Goal: Task Accomplishment & Management: Complete application form

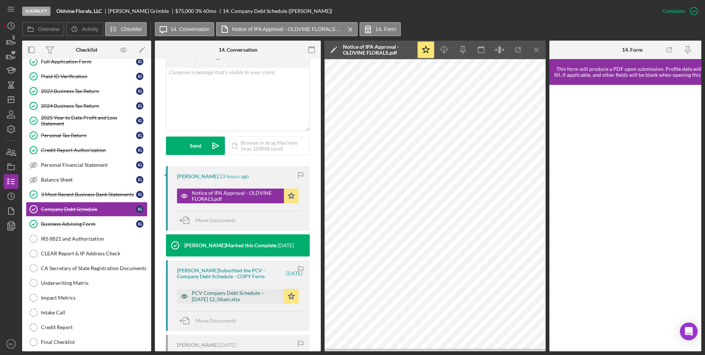
scroll to position [148, 0]
click at [231, 293] on div "PCV Company Debt Schedule -- [DATE] 12_06am.xlsx" at bounding box center [236, 296] width 89 height 12
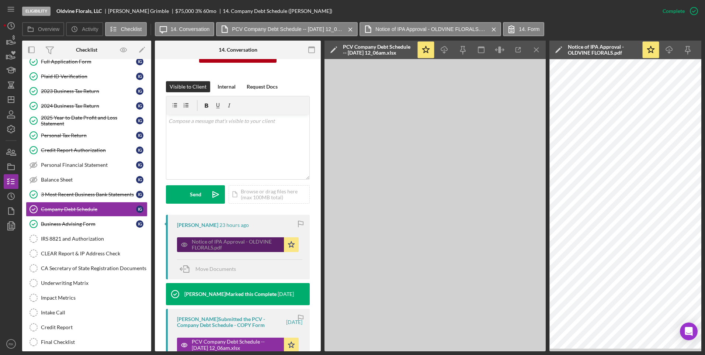
scroll to position [98, 0]
click at [238, 243] on div "Notice of IPA Approval - OLDVINE FLORALS.pdf" at bounding box center [236, 245] width 89 height 12
click at [534, 55] on icon "Icon/Menu Close" at bounding box center [537, 50] width 17 height 17
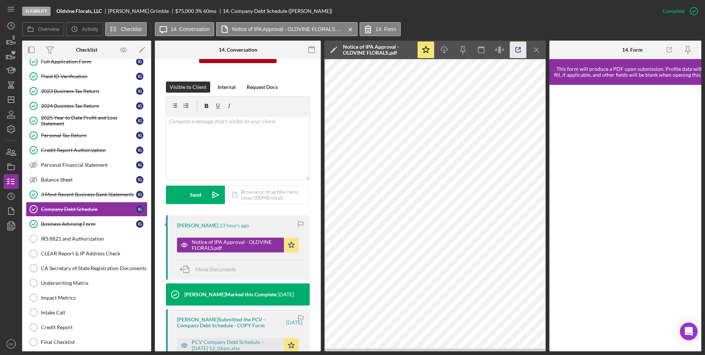
click at [519, 51] on icon "button" at bounding box center [518, 50] width 17 height 17
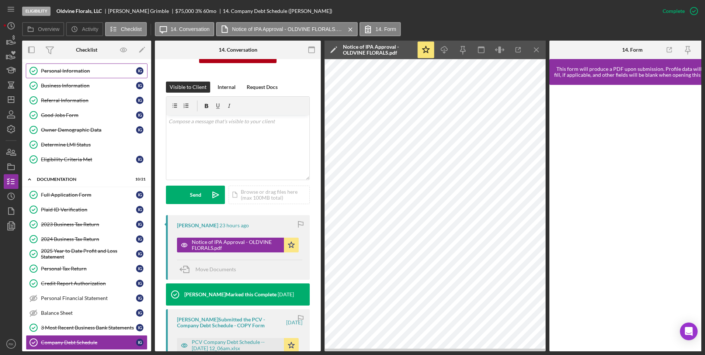
scroll to position [0, 0]
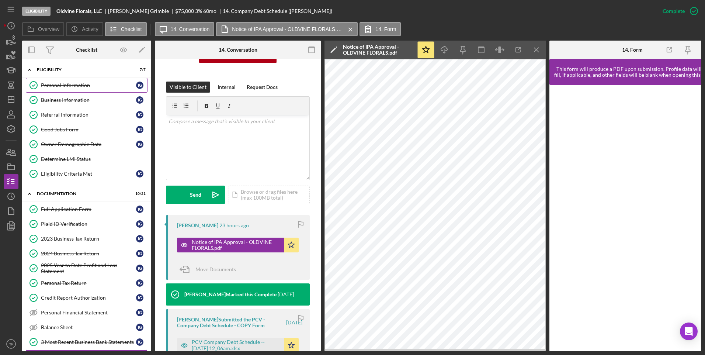
click at [80, 82] on div "Personal Information" at bounding box center [88, 85] width 95 height 6
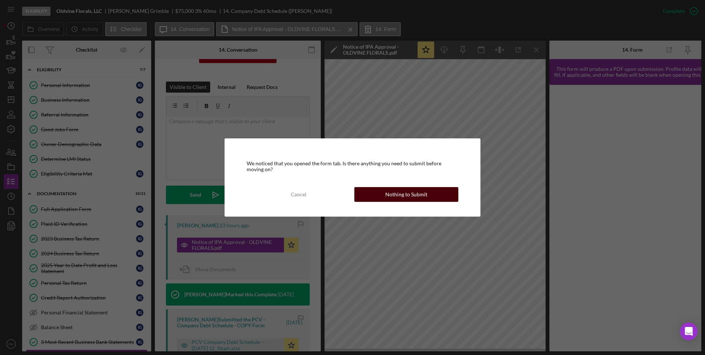
click at [386, 193] on button "Nothing to Submit" at bounding box center [407, 194] width 104 height 15
